Goal: Information Seeking & Learning: Learn about a topic

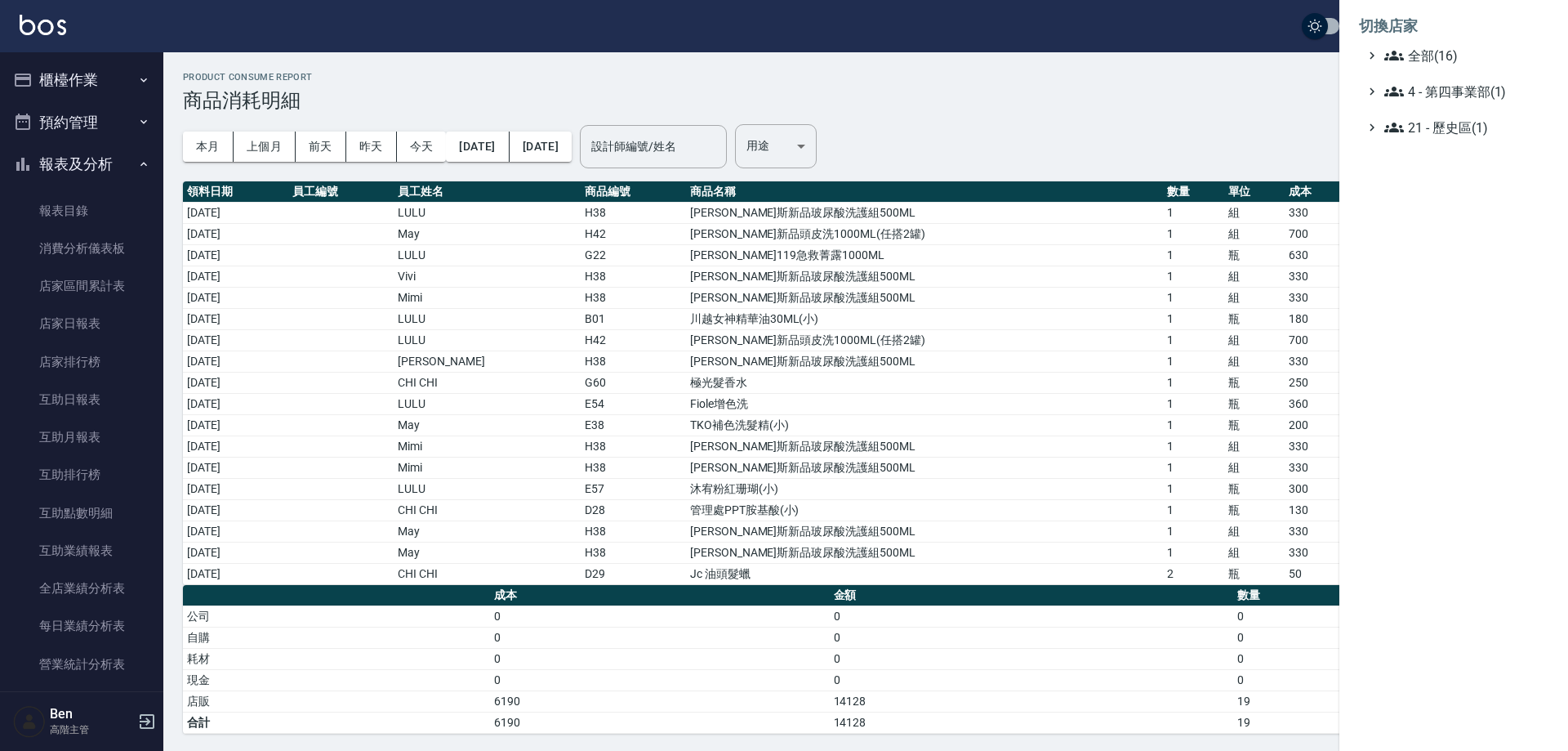
scroll to position [735, 0]
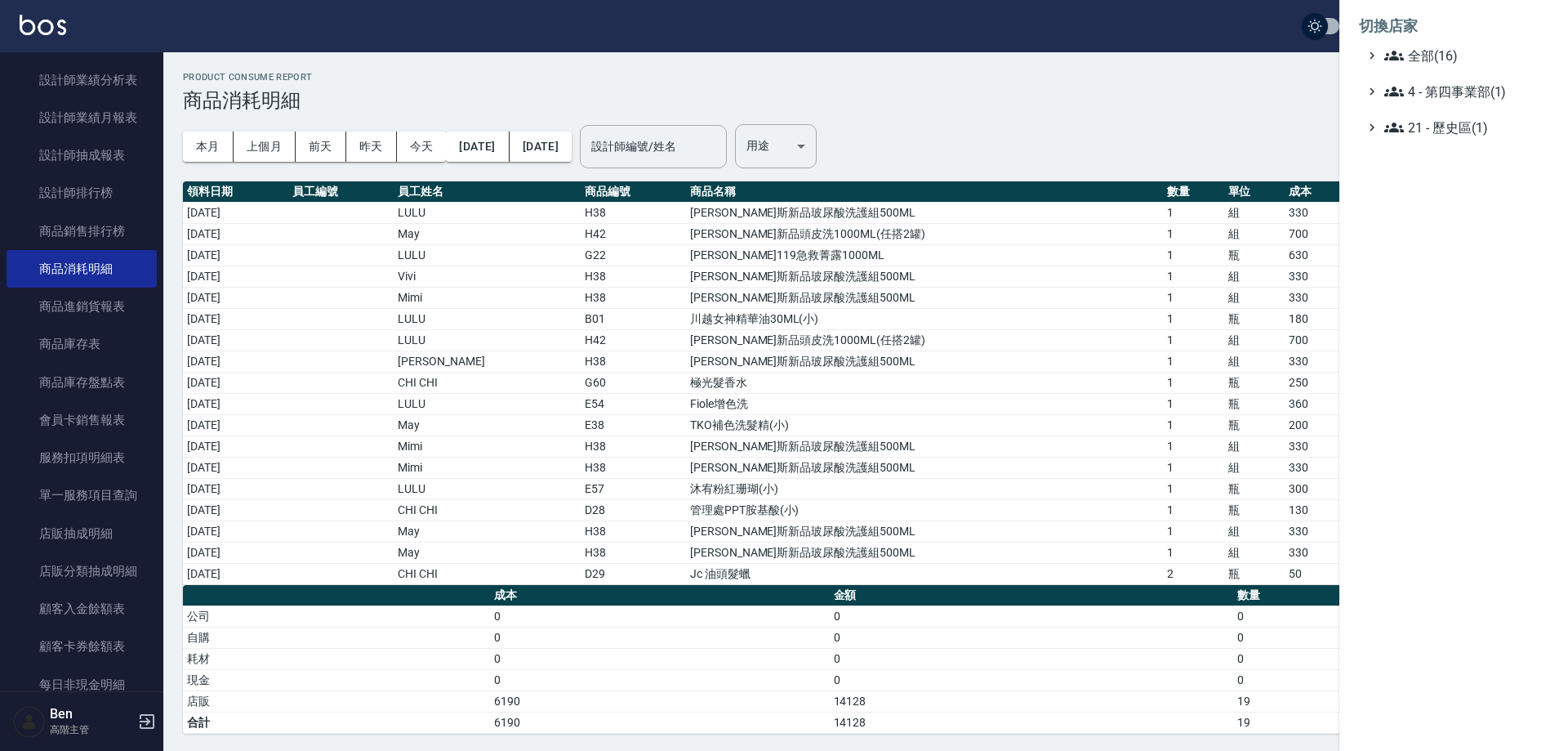
click at [1435, 50] on span "全部(16)" at bounding box center [1463, 55] width 158 height 19
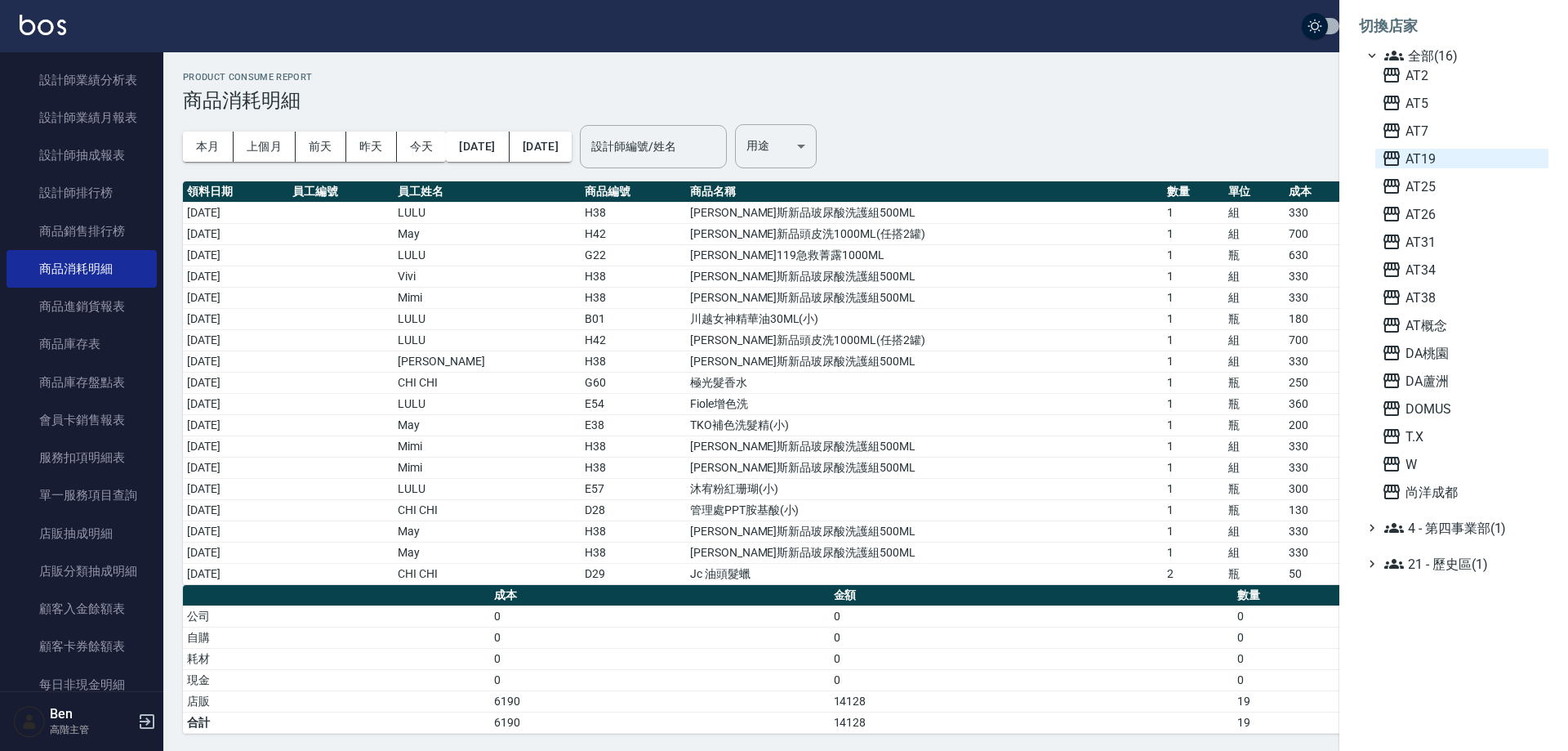
click at [1467, 158] on span "AT19" at bounding box center [1462, 158] width 160 height 19
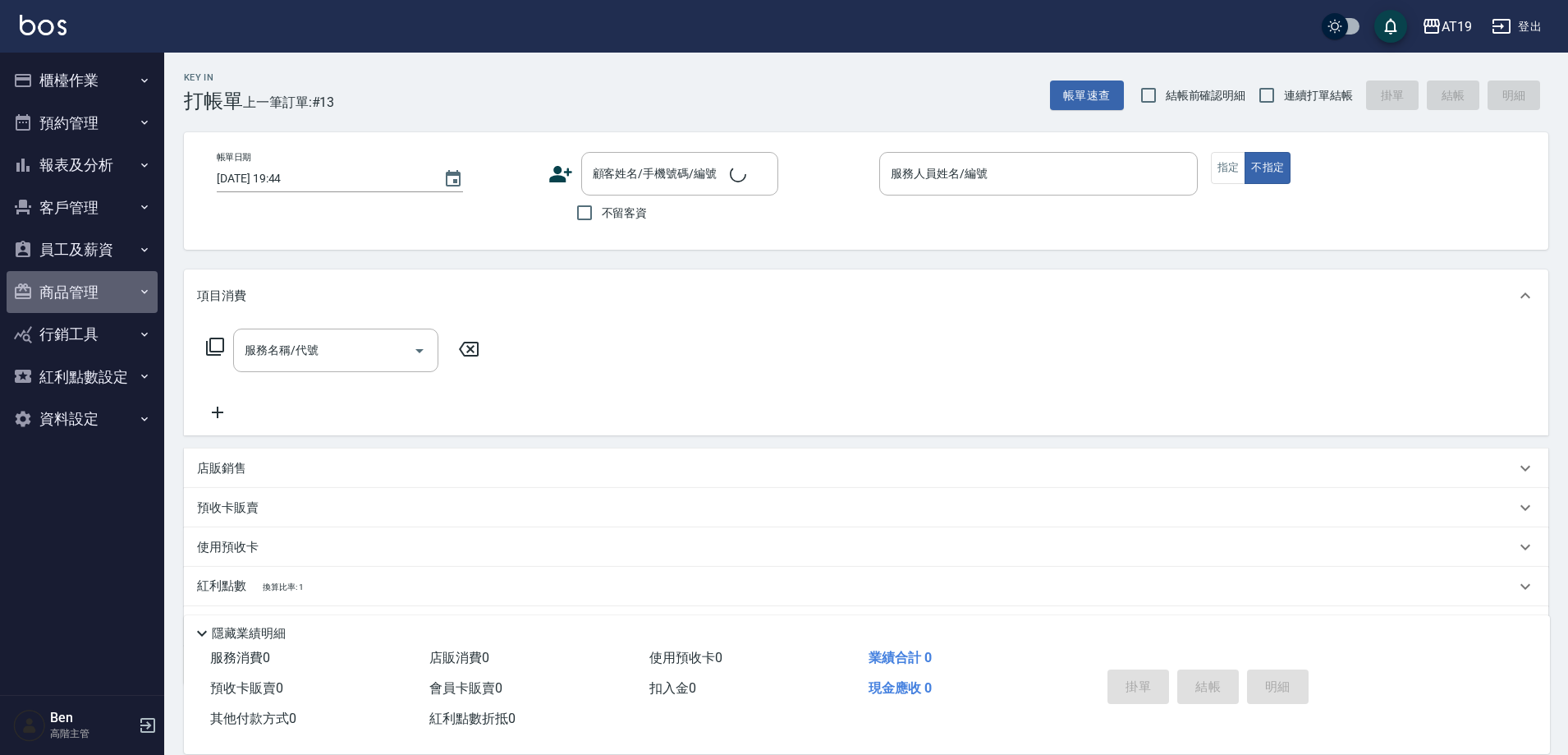
click at [78, 288] on button "商品管理" at bounding box center [82, 292] width 151 height 43
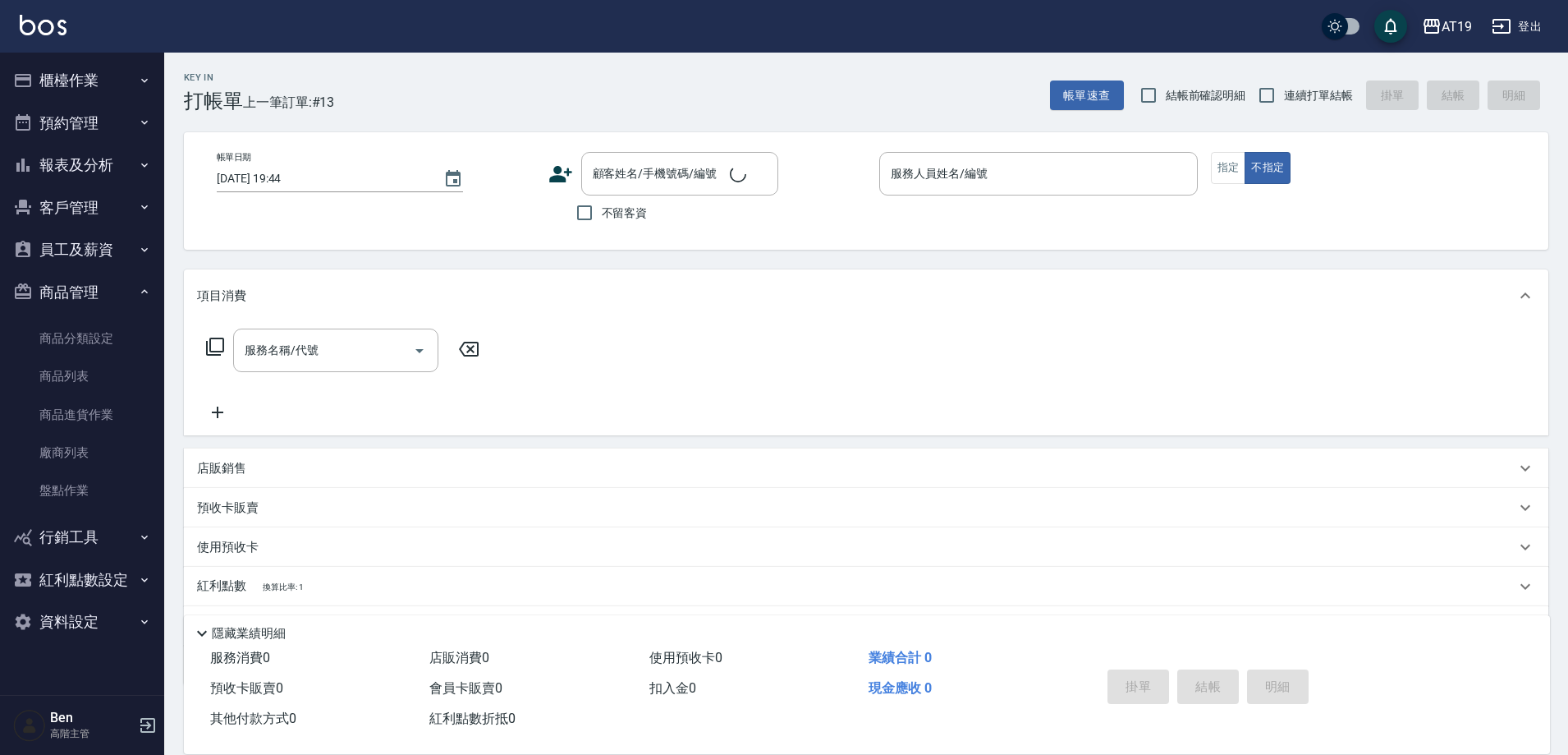
click at [77, 170] on button "報表及分析" at bounding box center [82, 165] width 151 height 43
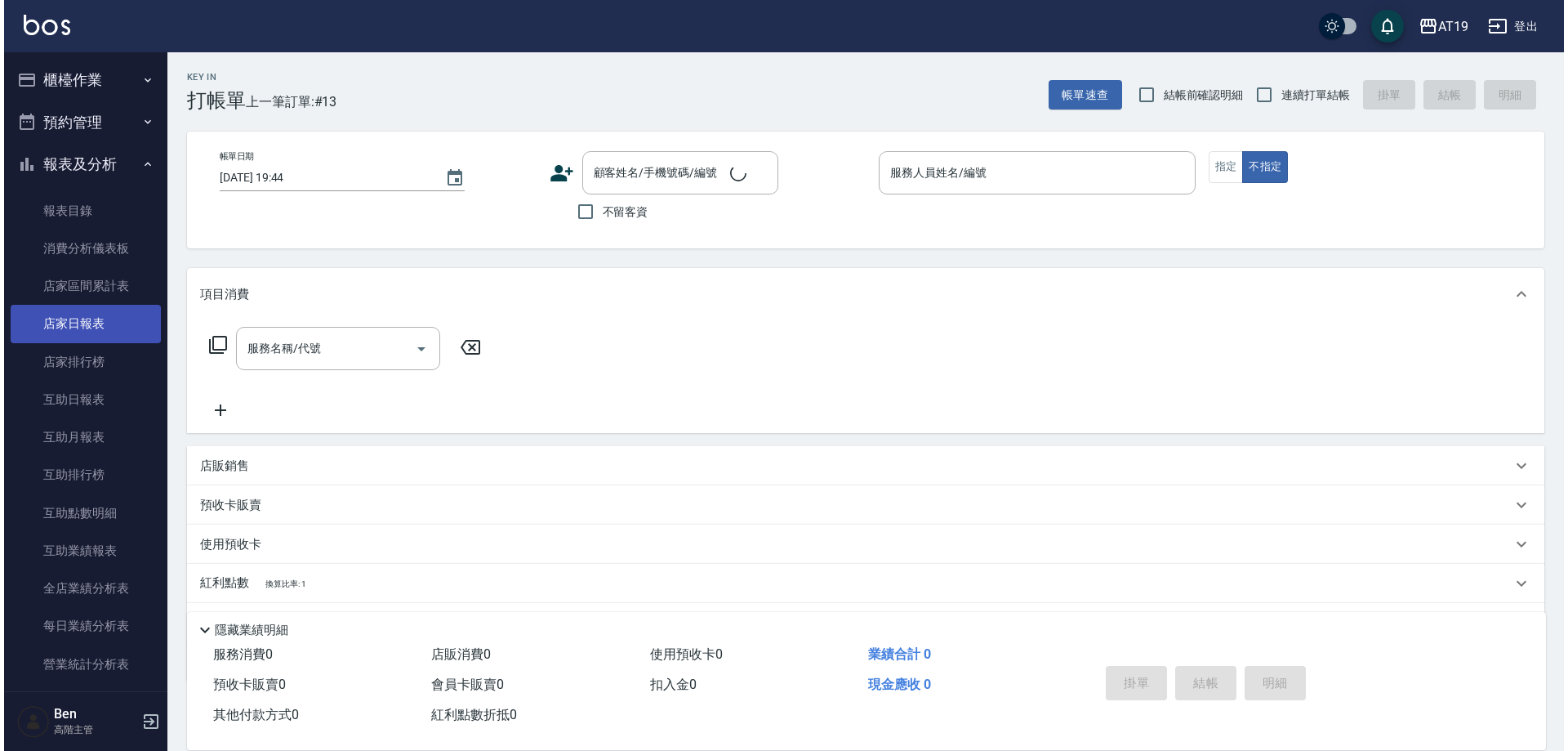
scroll to position [490, 0]
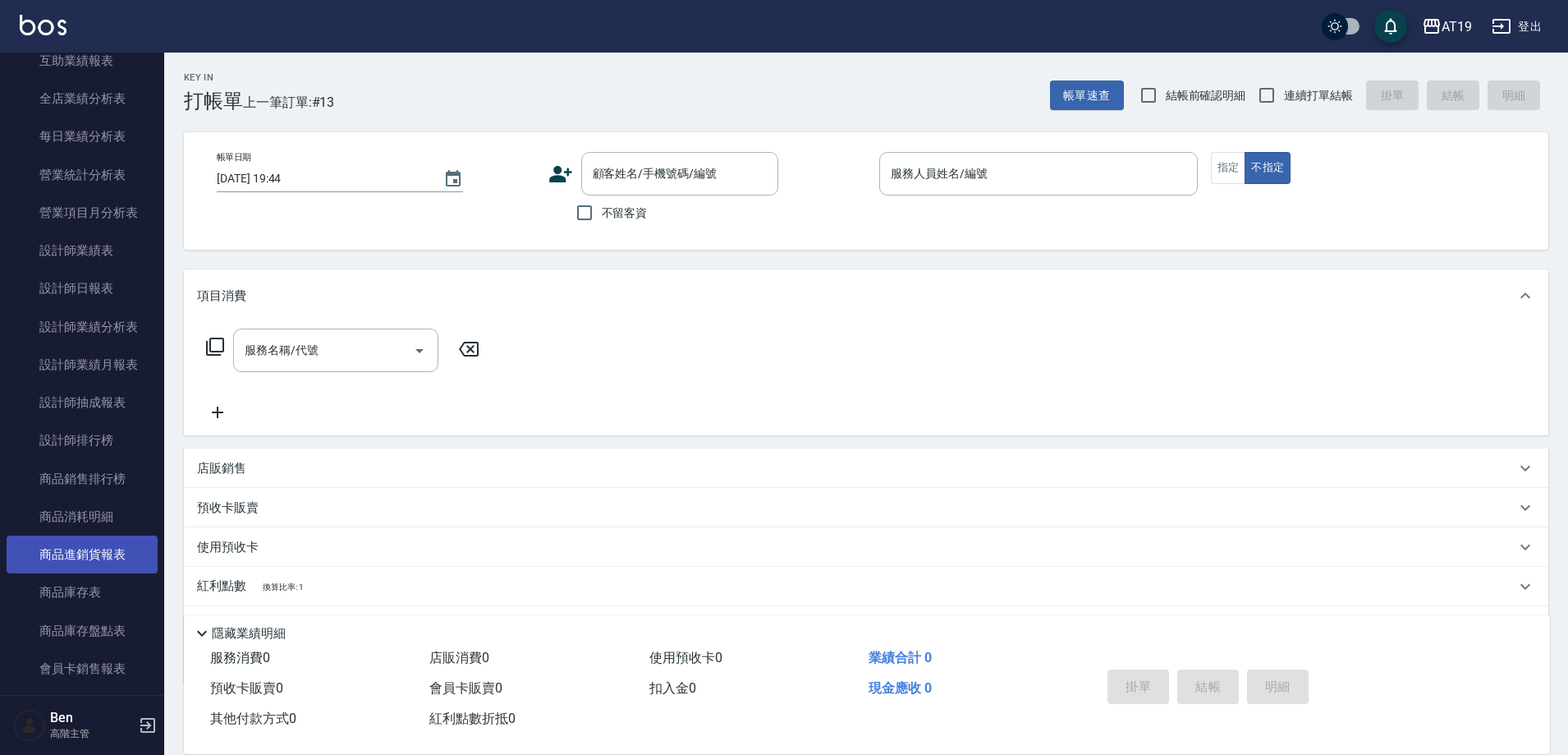
click at [79, 537] on link "商品進銷貨報表" at bounding box center [82, 554] width 151 height 38
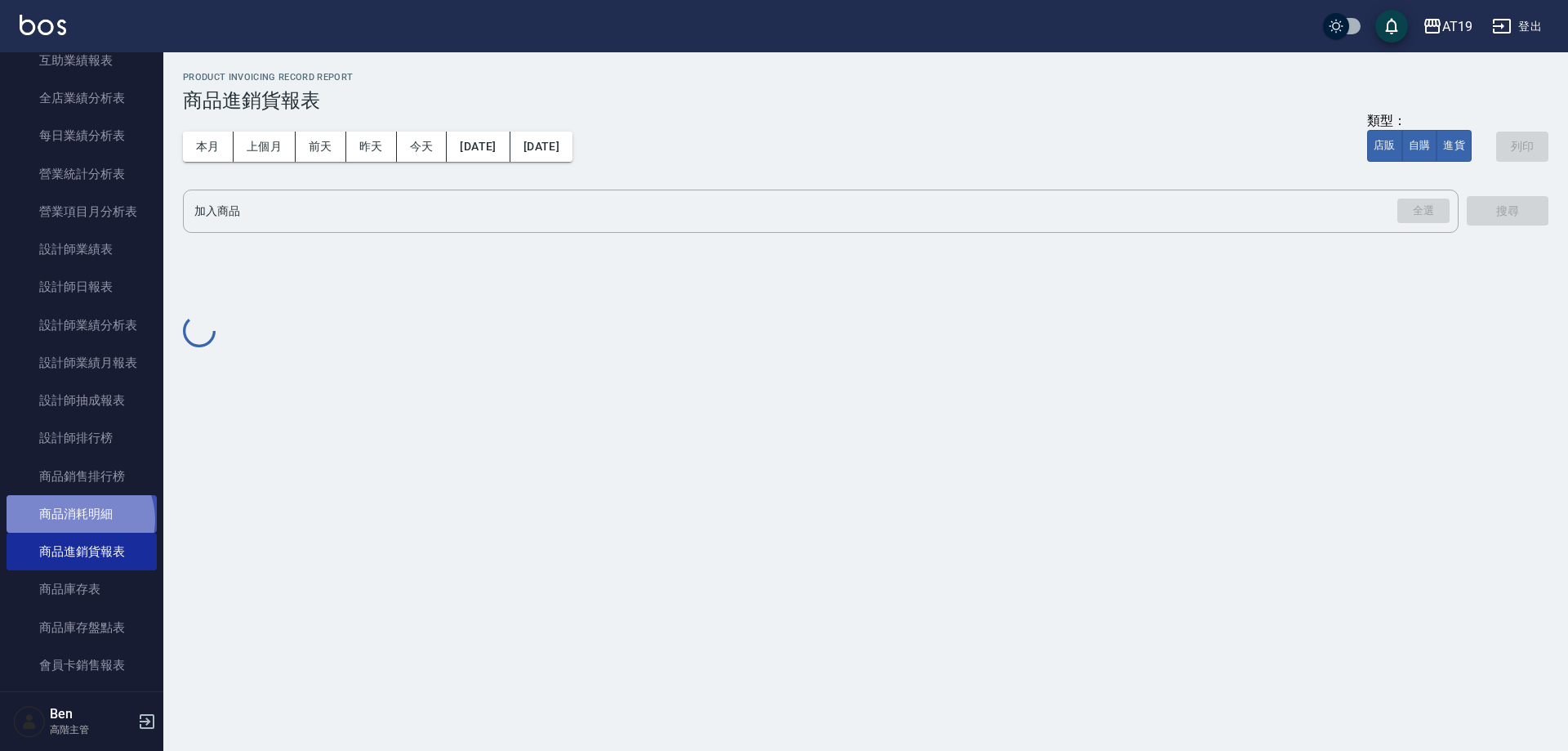
click at [78, 520] on link "商品消耗明細" at bounding box center [81, 514] width 150 height 38
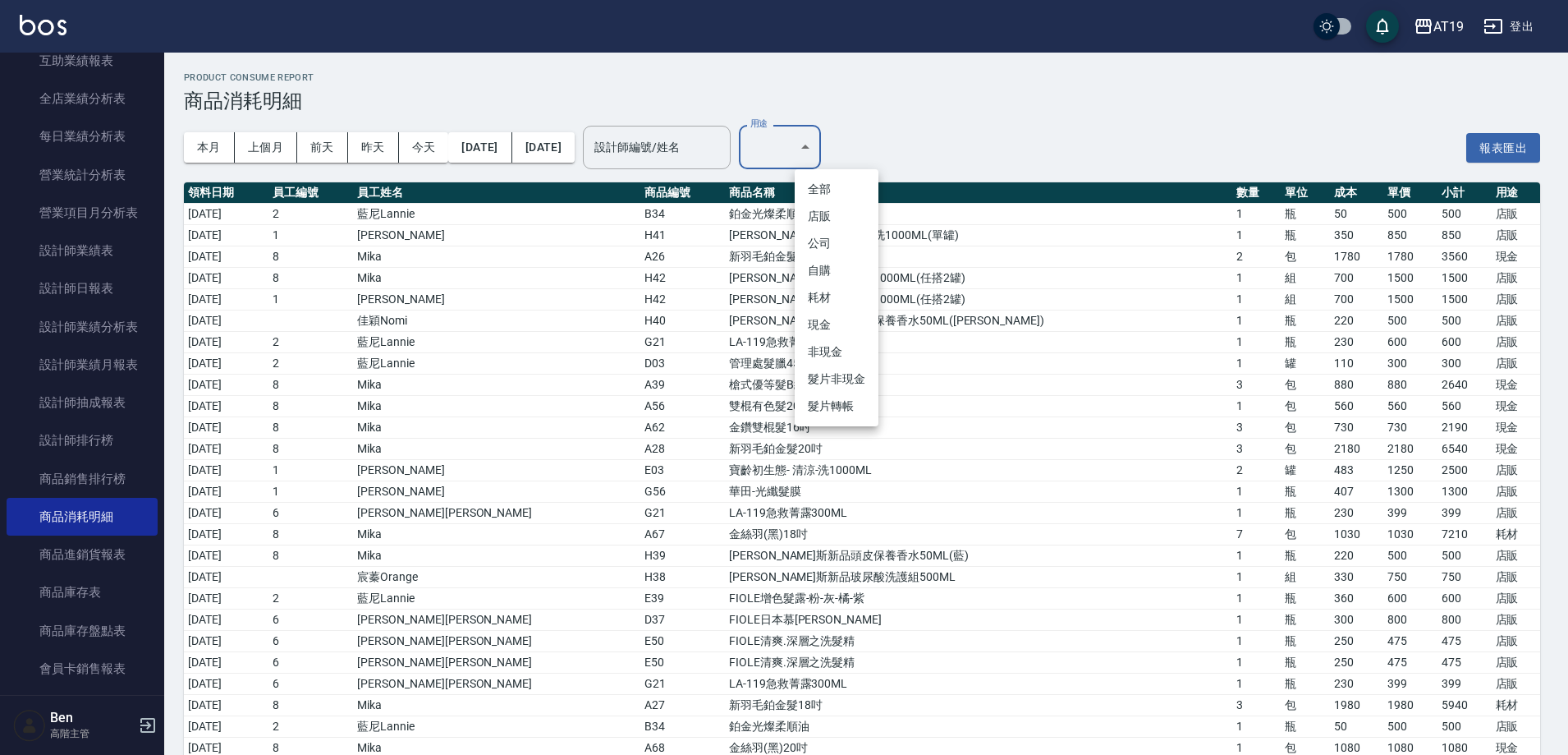
click at [817, 291] on li "耗材" at bounding box center [837, 297] width 84 height 27
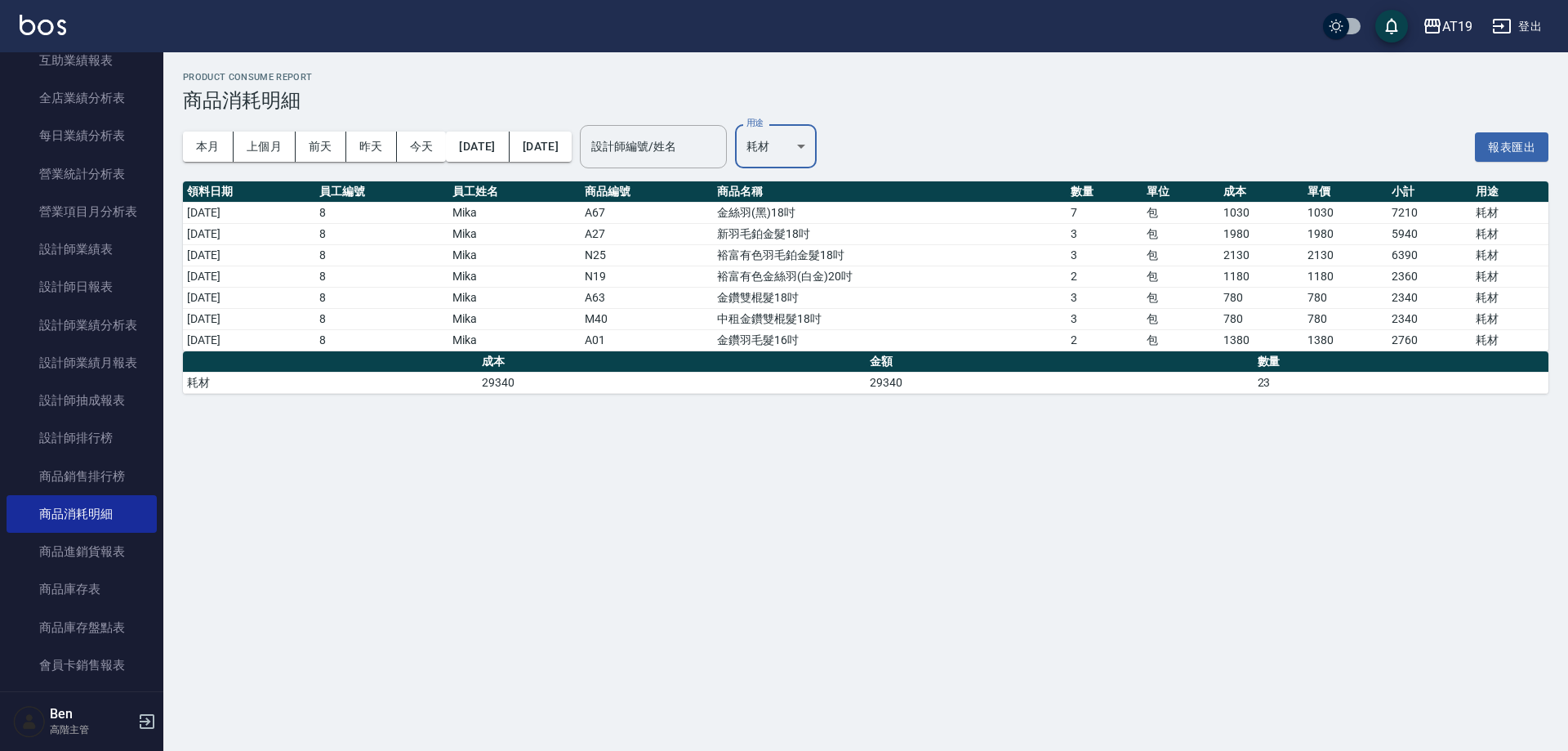
click at [829, 157] on body "AT19 登出 櫃檯作業 打帳單 帳單列表 掛單列表 座位開單 營業儀表板 現金收支登錄 高階收支登錄 材料自購登錄 每日結帳 排班表 現場電腦打卡 掃碼打卡…" at bounding box center [784, 375] width 1568 height 751
click at [829, 318] on li "現金" at bounding box center [833, 323] width 84 height 27
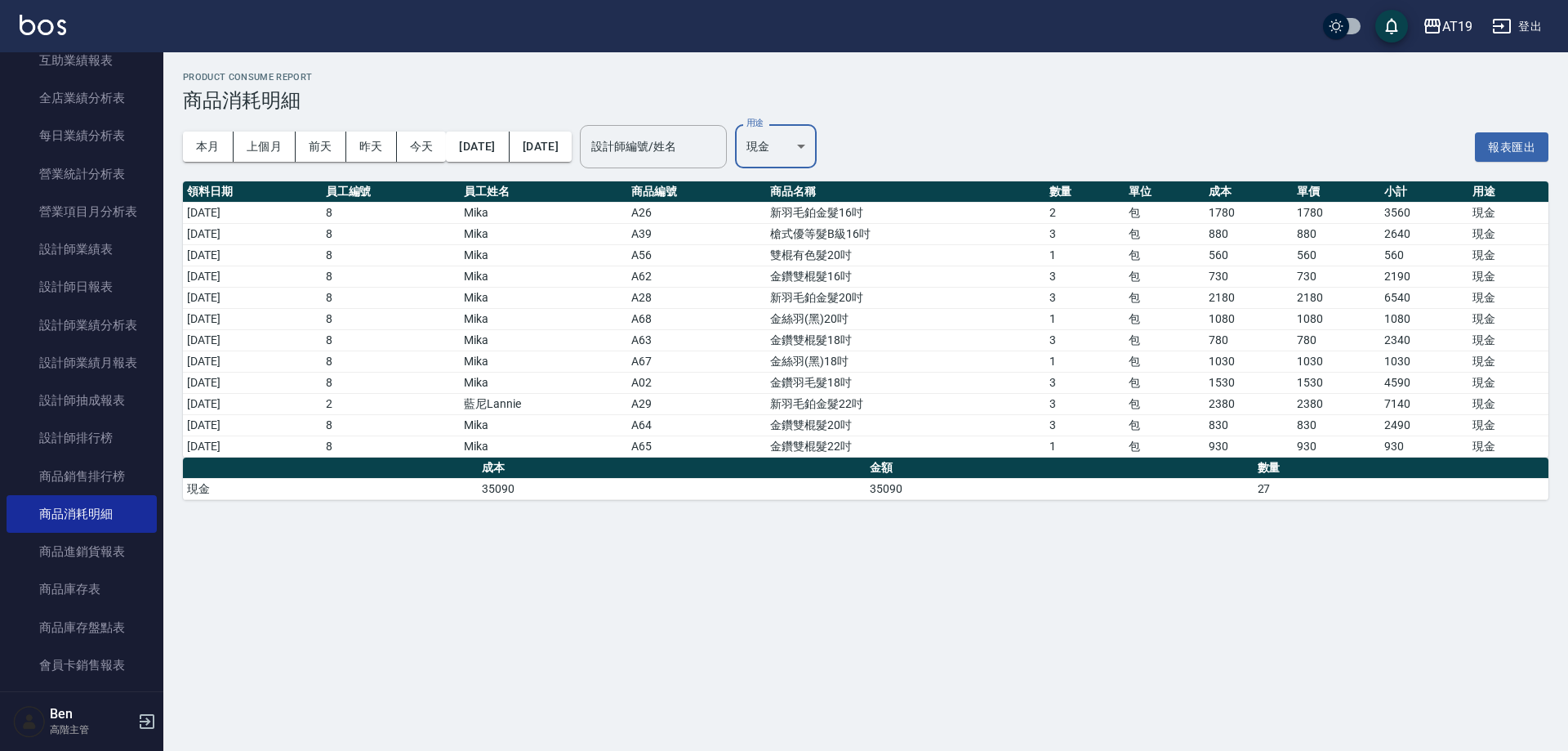
click at [855, 139] on body "AT19 登出 櫃檯作業 打帳單 帳單列表 掛單列表 座位開單 營業儀表板 現金收支登錄 高階收支登錄 材料自購登錄 每日結帳 排班表 現場電腦打卡 掃碼打卡…" at bounding box center [784, 375] width 1568 height 751
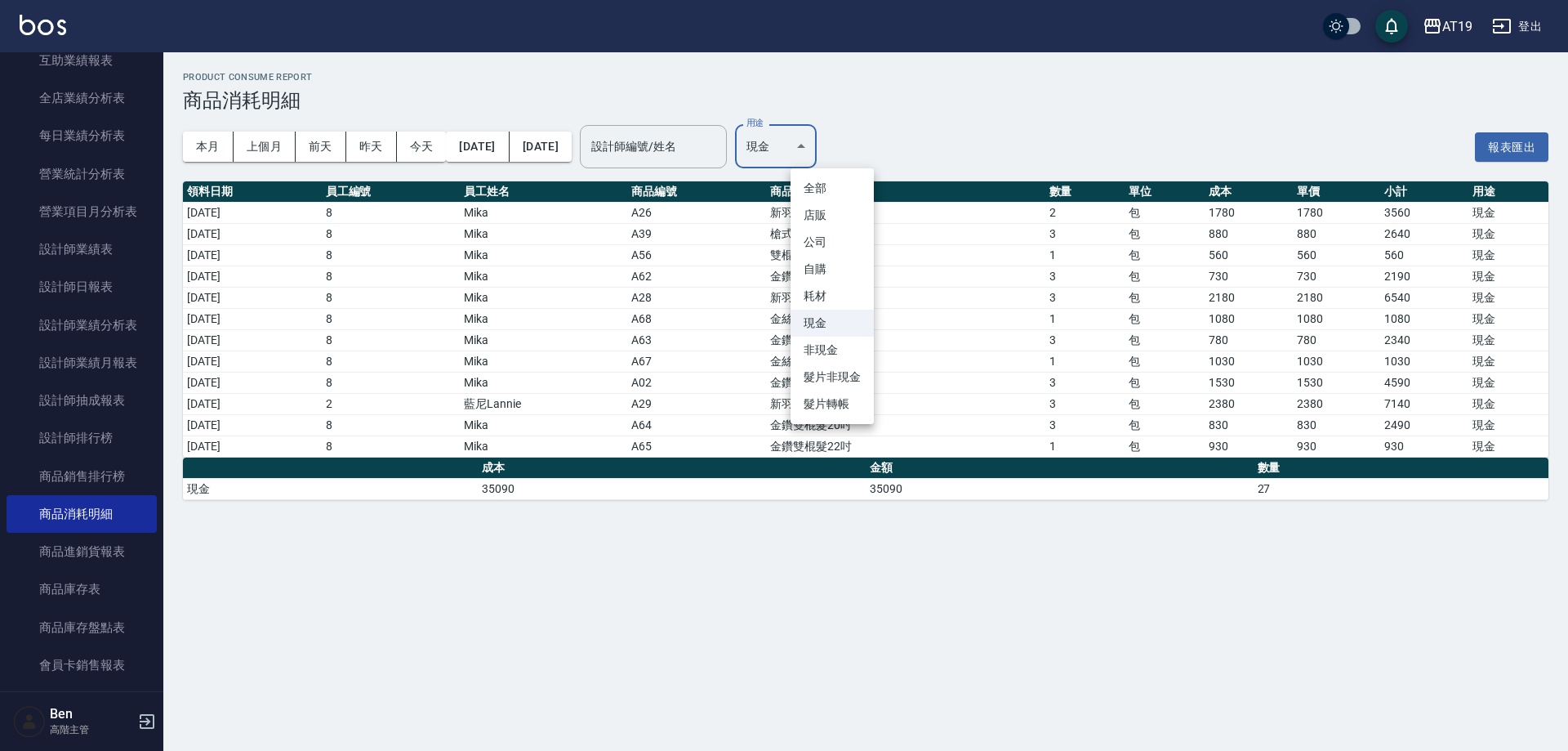
click at [832, 293] on li "耗材" at bounding box center [833, 296] width 84 height 27
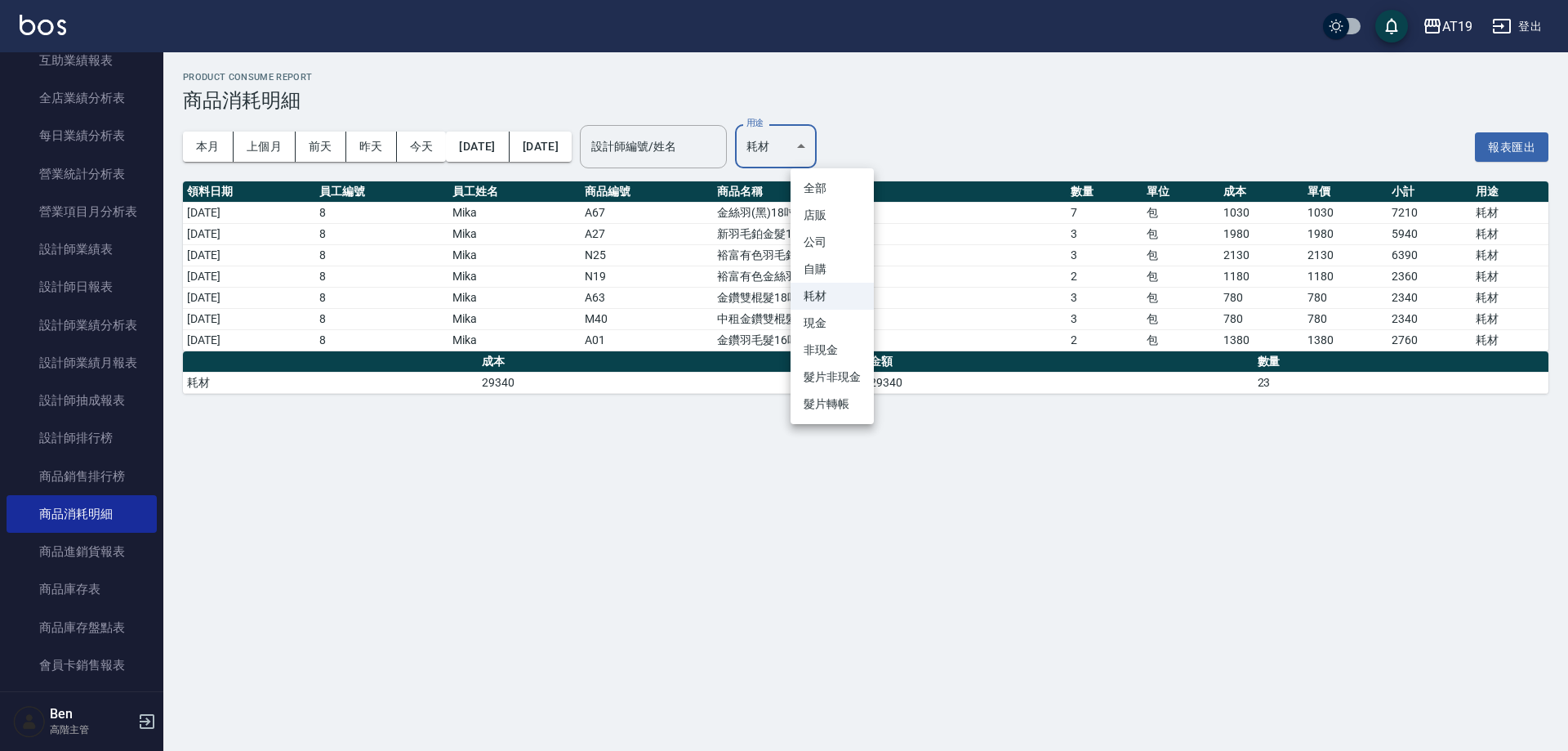
click at [855, 147] on body "AT19 登出 櫃檯作業 打帳單 帳單列表 掛單列表 座位開單 營業儀表板 現金收支登錄 高階收支登錄 材料自購登錄 每日結帳 排班表 現場電腦打卡 掃碼打卡…" at bounding box center [784, 375] width 1568 height 751
drag, startPoint x: 836, startPoint y: 270, endPoint x: 836, endPoint y: 318, distance: 48.0
click at [836, 318] on ul "全部 店販 公司 自購 耗材 現金 非現金 髮片非現金 髮片轉帳" at bounding box center [833, 296] width 84 height 256
click at [836, 318] on li "現金" at bounding box center [833, 323] width 84 height 27
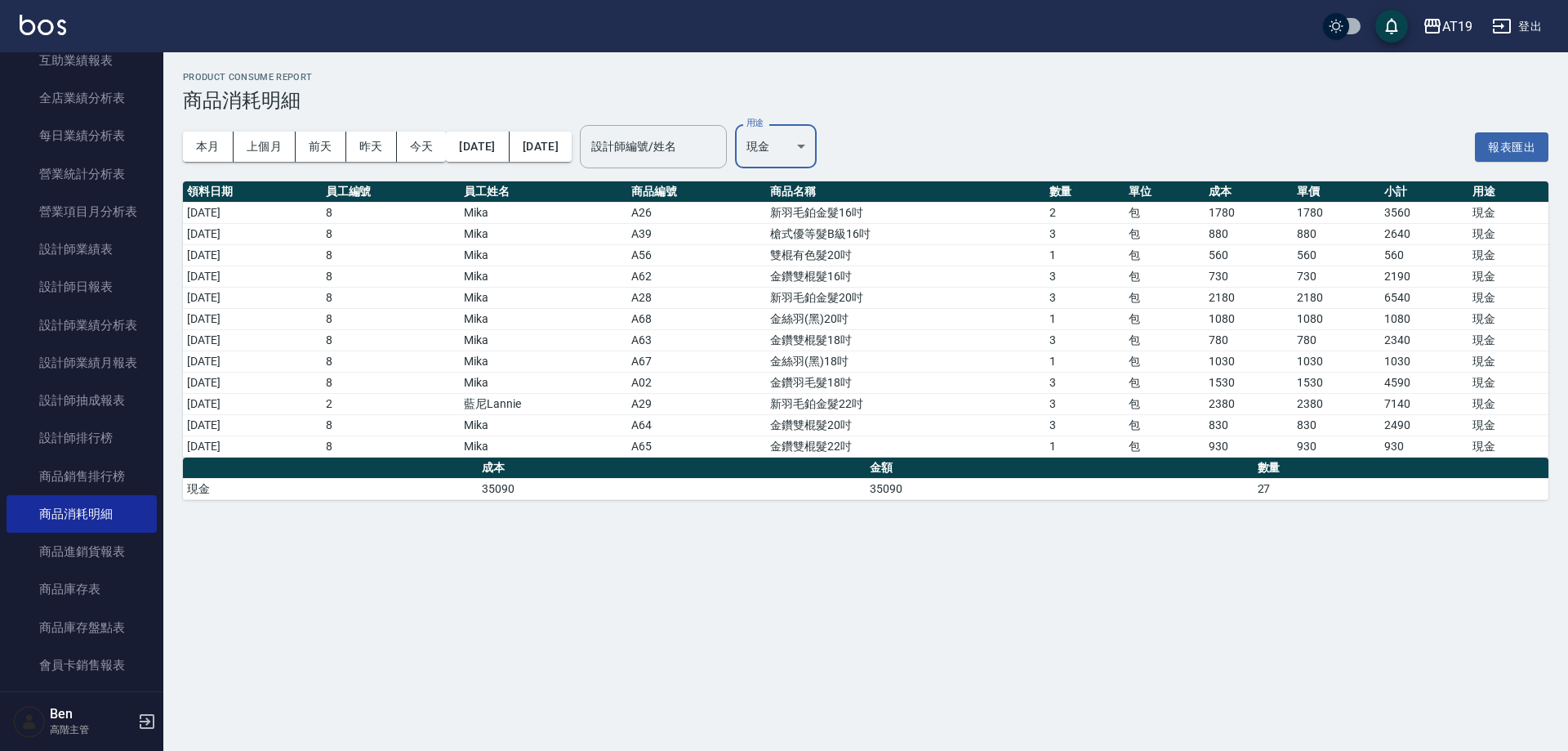
click at [850, 153] on body "AT19 登出 櫃檯作業 打帳單 帳單列表 掛單列表 座位開單 營業儀表板 現金收支登錄 高階收支登錄 材料自購登錄 每日結帳 排班表 現場電腦打卡 掃碼打卡…" at bounding box center [784, 375] width 1568 height 751
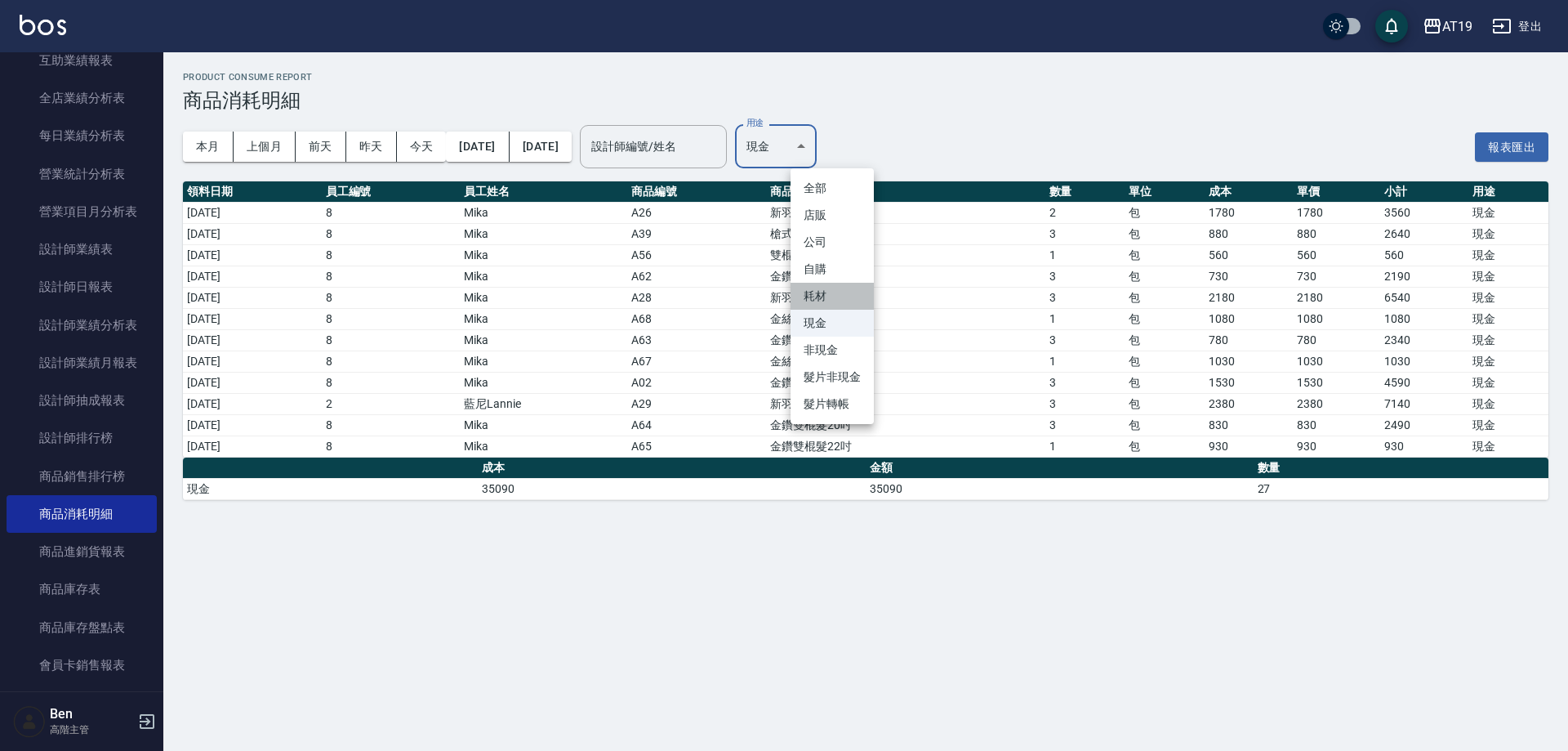
click at [823, 290] on li "耗材" at bounding box center [833, 296] width 84 height 27
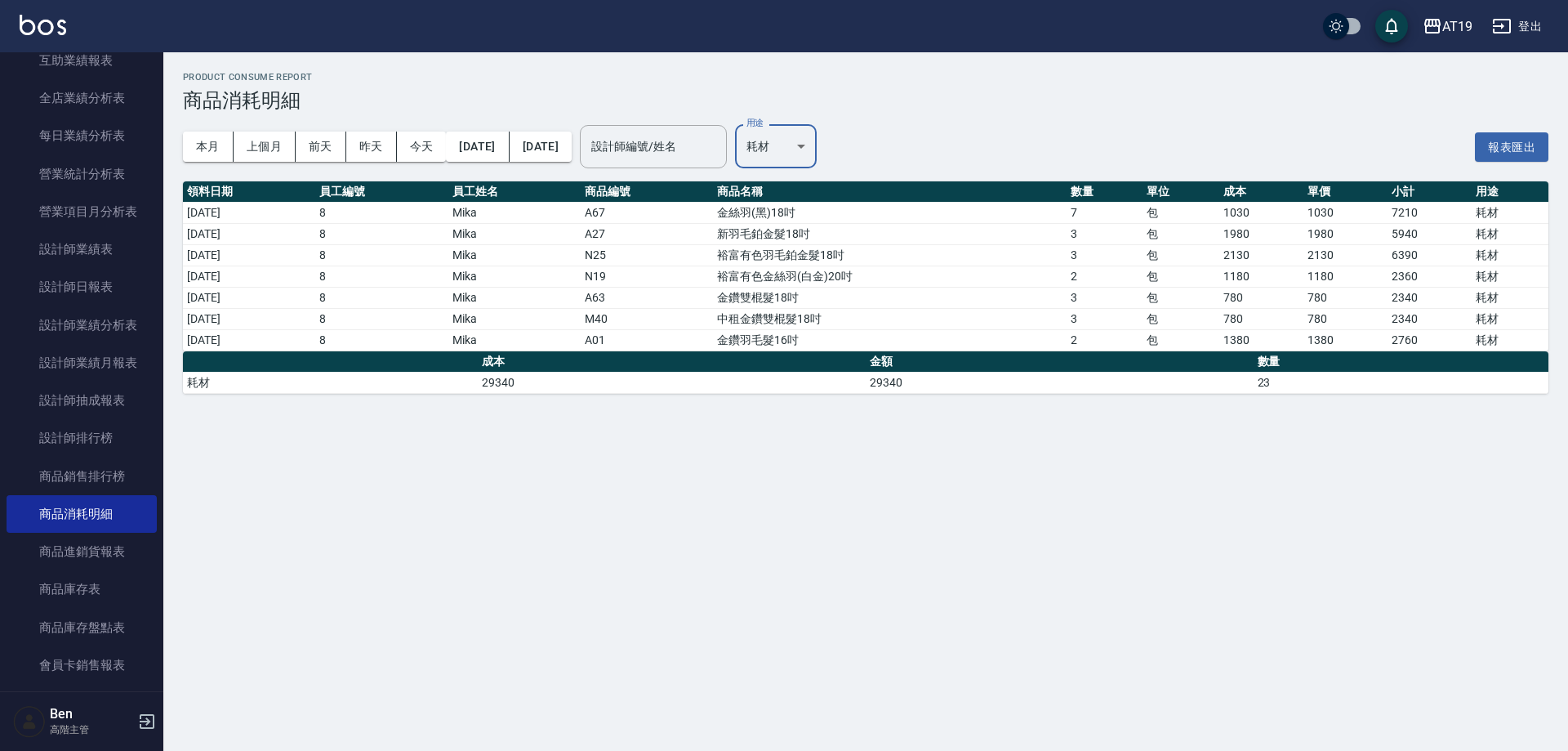
click at [837, 154] on body "AT19 登出 櫃檯作業 打帳單 帳單列表 掛單列表 座位開單 營業儀表板 現金收支登錄 高階收支登錄 材料自購登錄 每日結帳 排班表 現場電腦打卡 掃碼打卡…" at bounding box center [784, 375] width 1568 height 751
click at [823, 329] on li "現金" at bounding box center [833, 323] width 84 height 27
type input "現金"
